Goal: Communication & Community: Answer question/provide support

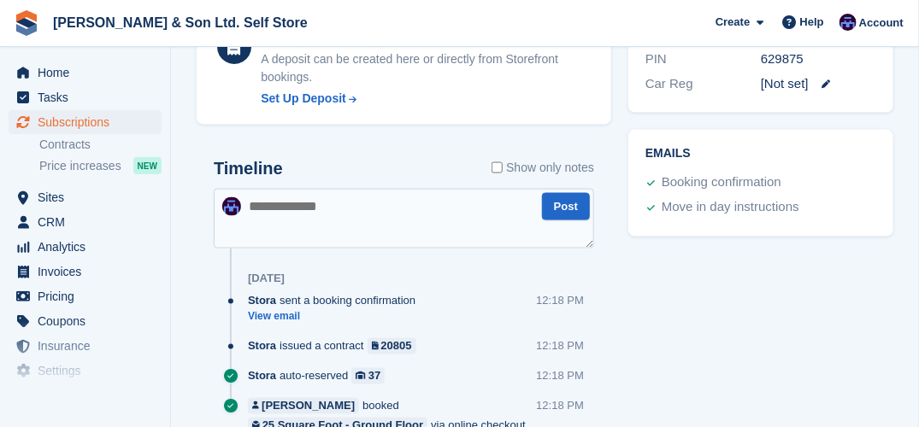
scroll to position [855, 0]
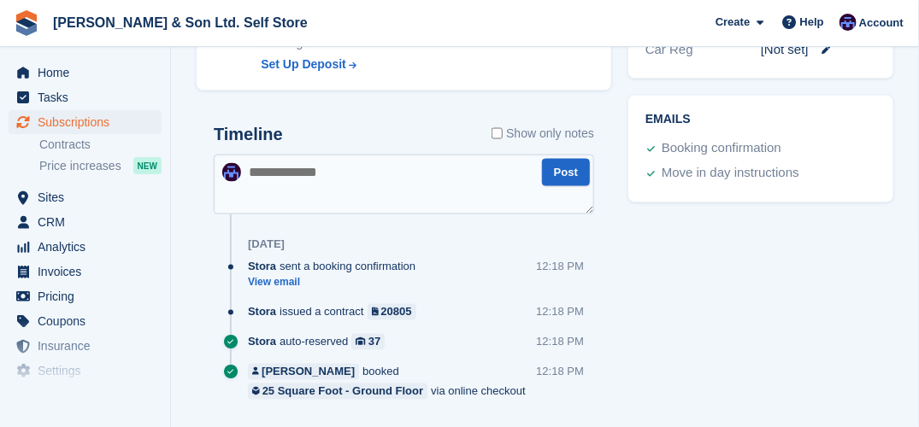
click at [307, 168] on textarea at bounding box center [404, 185] width 380 height 60
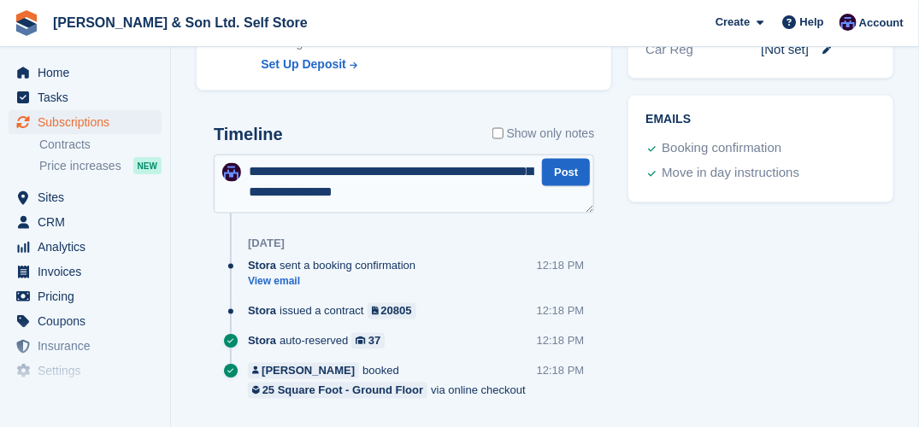
scroll to position [69, 0]
type textarea "**********"
click at [572, 169] on button "Post" at bounding box center [566, 173] width 48 height 28
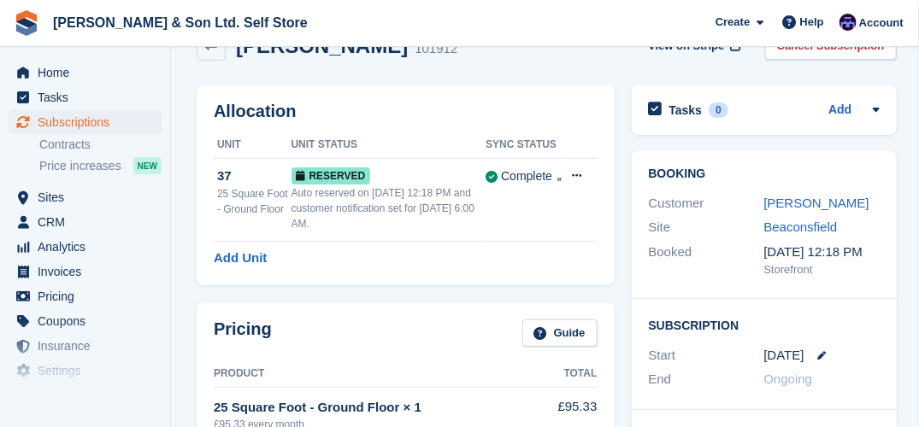
scroll to position [0, 0]
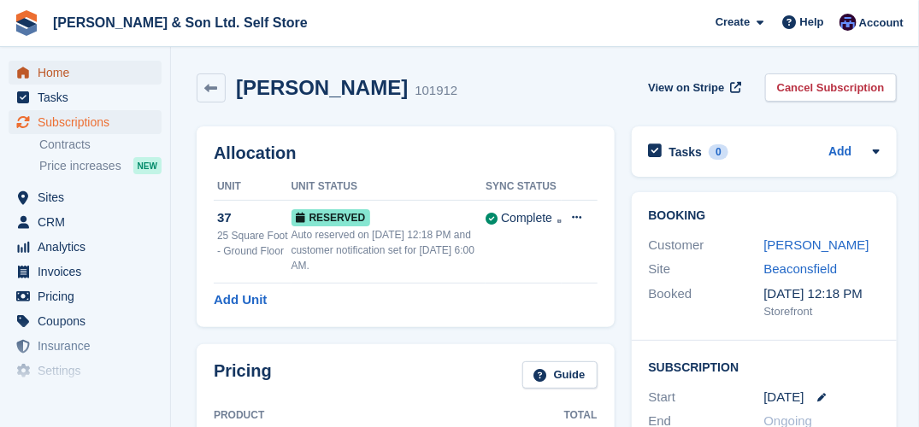
click at [66, 77] on span "Home" at bounding box center [89, 73] width 103 height 24
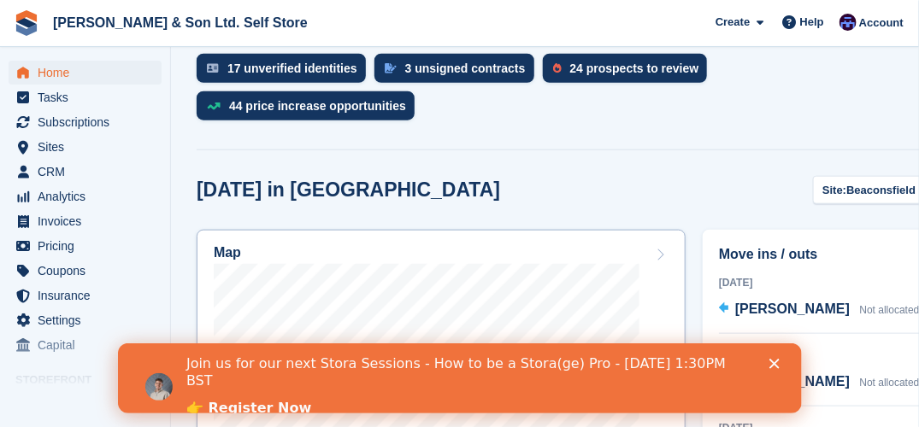
scroll to position [598, 0]
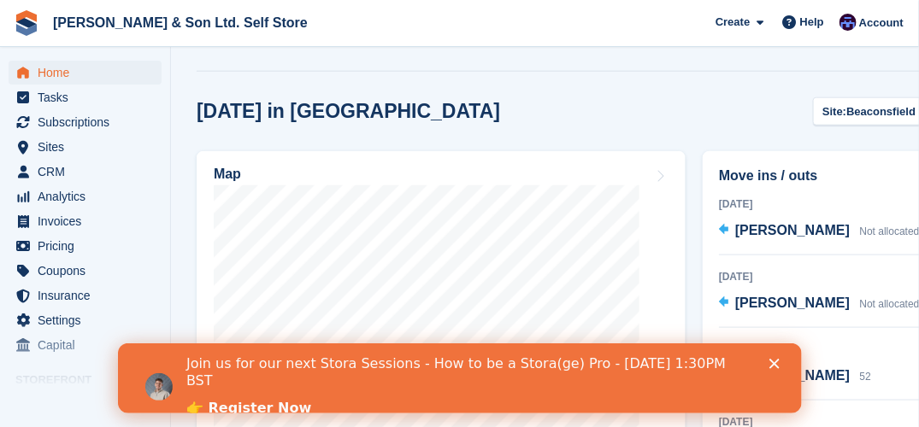
click at [772, 361] on icon "Close" at bounding box center [773, 364] width 10 height 10
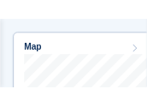
scroll to position [1212, 0]
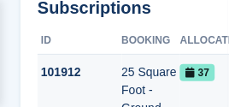
scroll to position [256, 0]
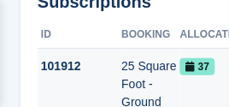
click at [153, 85] on div "25 Square Foot - Ground Floor" at bounding box center [151, 93] width 59 height 72
